Goal: Transaction & Acquisition: Purchase product/service

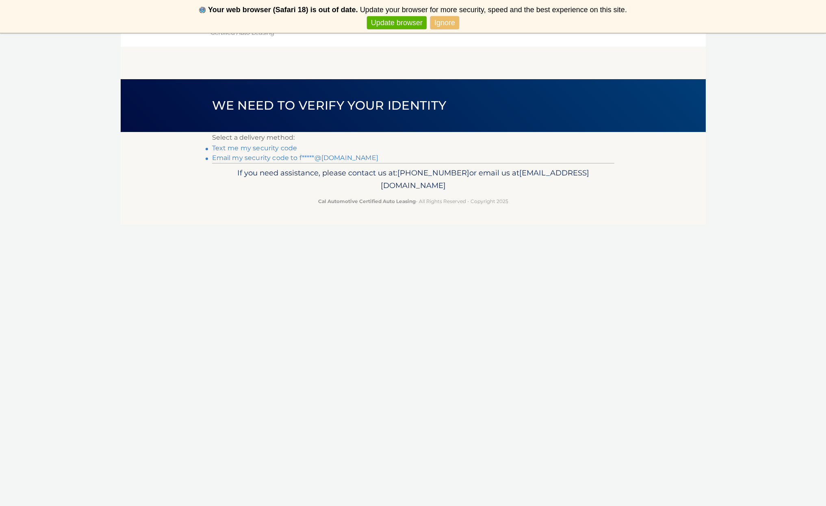
click at [275, 160] on link "Email my security code to f*****@aol.com" at bounding box center [295, 158] width 166 height 8
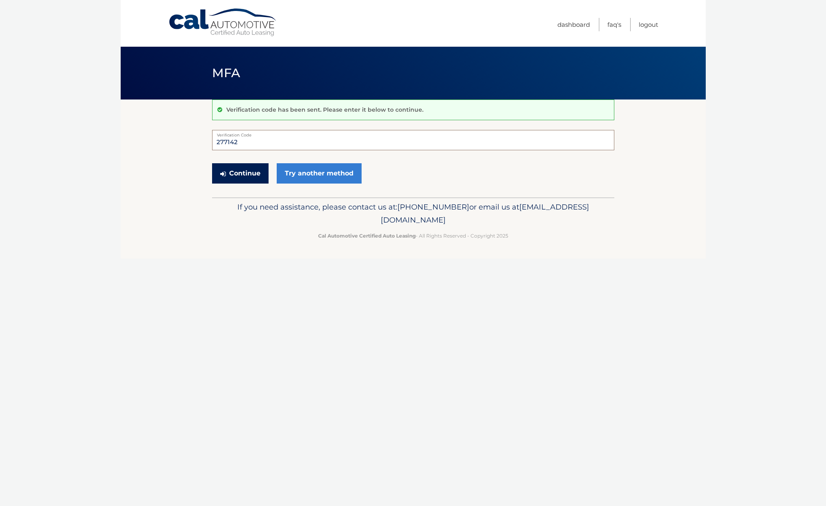
type input "277142"
click at [245, 168] on button "Continue" at bounding box center [240, 173] width 56 height 20
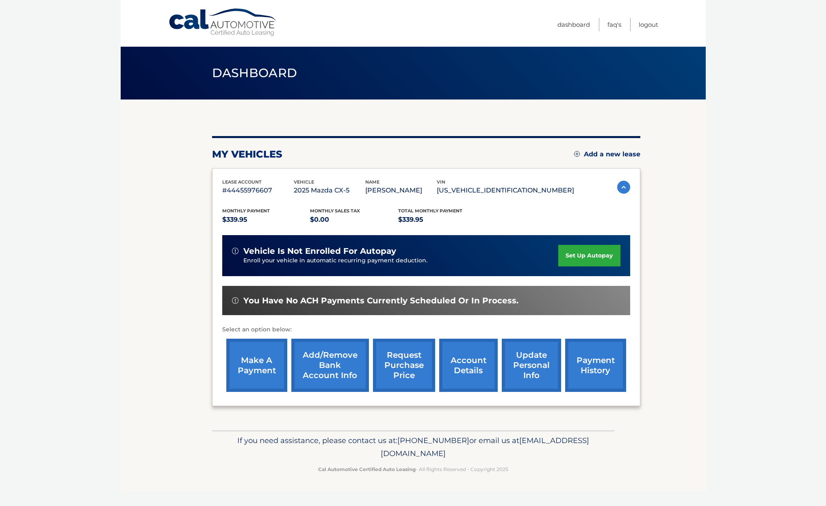
click at [264, 362] on link "make a payment" at bounding box center [256, 365] width 61 height 53
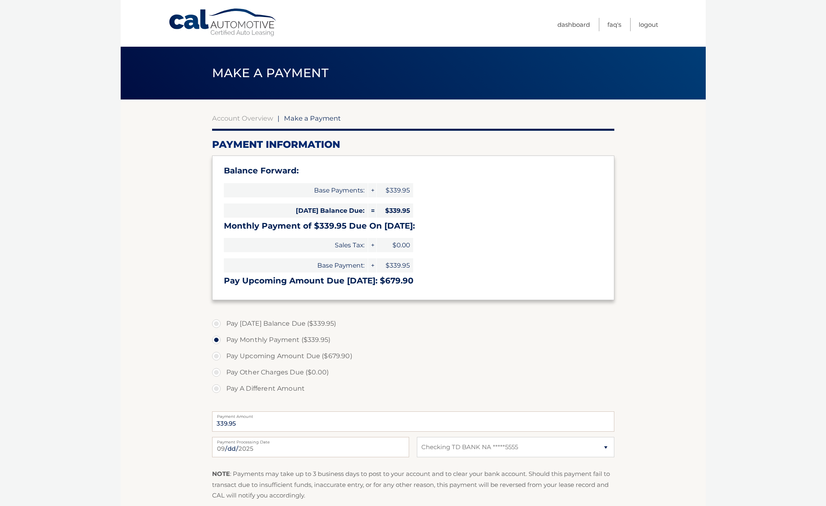
select select "NzhhZjQ2NDAtZmFhNC00MGM4LWI2MTItNzQyZDc1YzMyODdk"
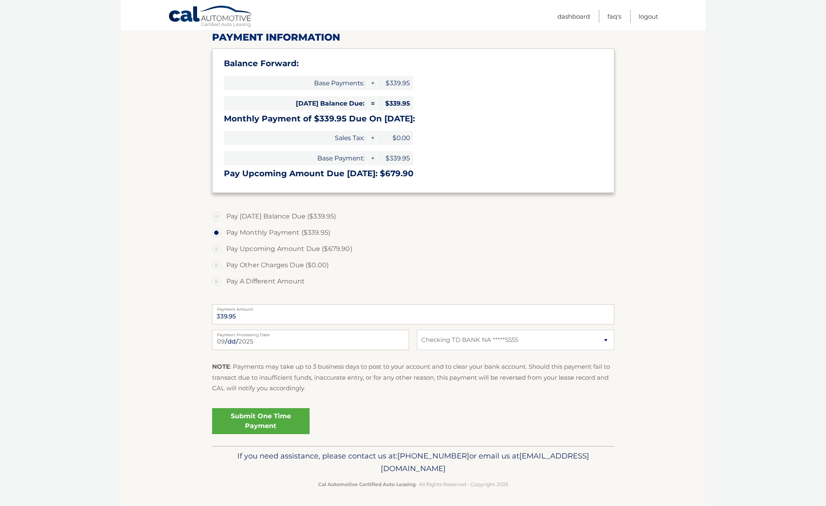
scroll to position [106, 0]
click at [273, 414] on link "Submit One Time Payment" at bounding box center [260, 422] width 97 height 26
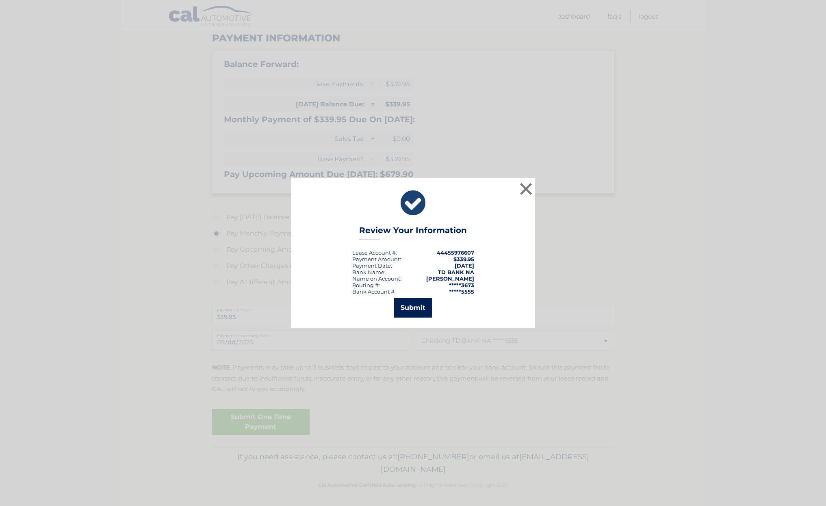
click at [417, 310] on button "Submit" at bounding box center [413, 307] width 38 height 19
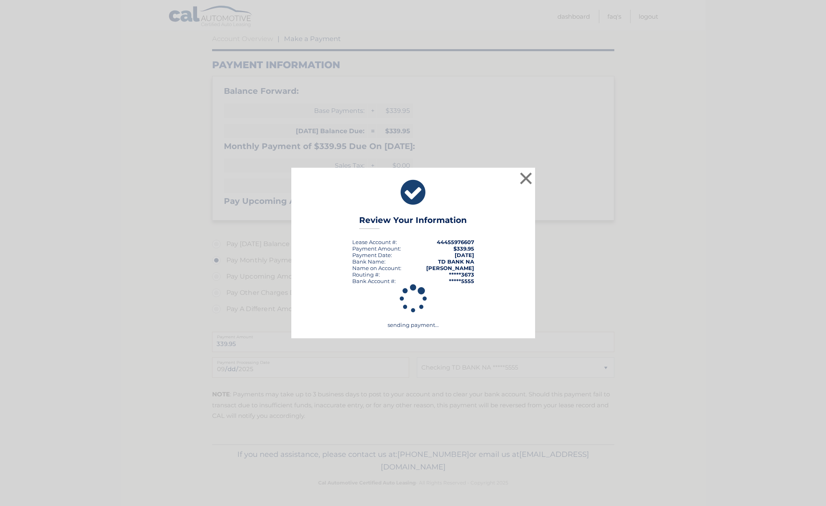
scroll to position [77, 0]
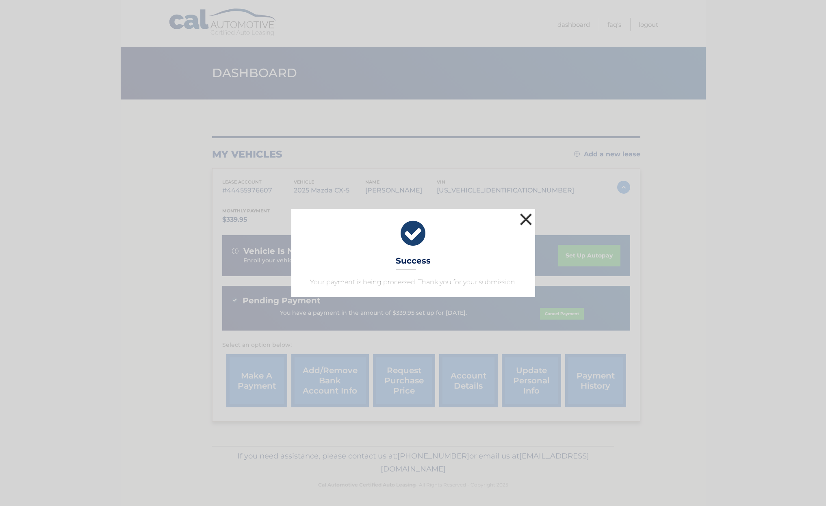
click at [526, 219] on button "×" at bounding box center [526, 219] width 16 height 16
